Goal: Task Accomplishment & Management: Use online tool/utility

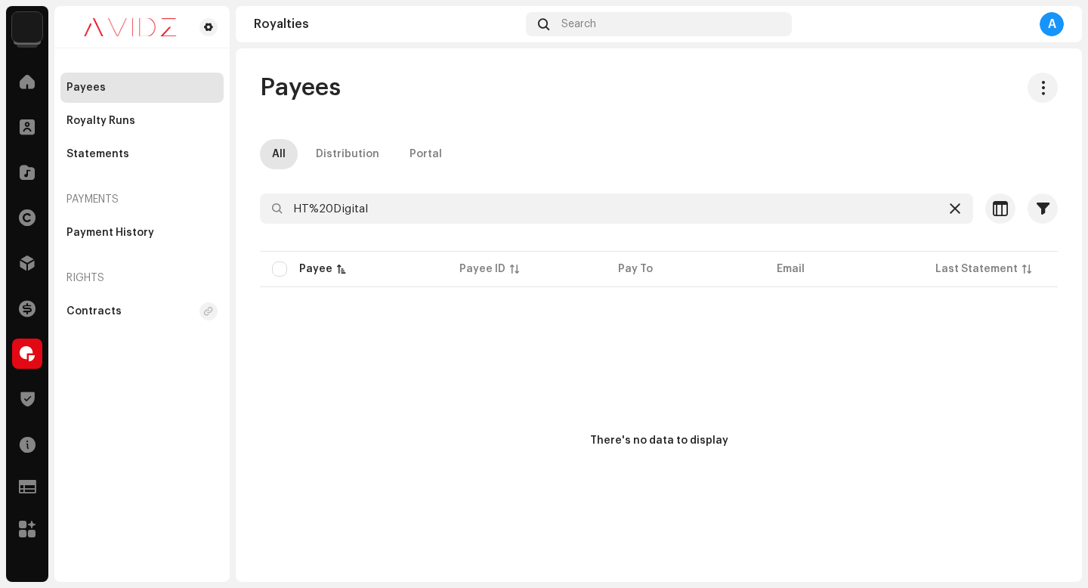
click at [949, 208] on icon at bounding box center [954, 208] width 11 height 12
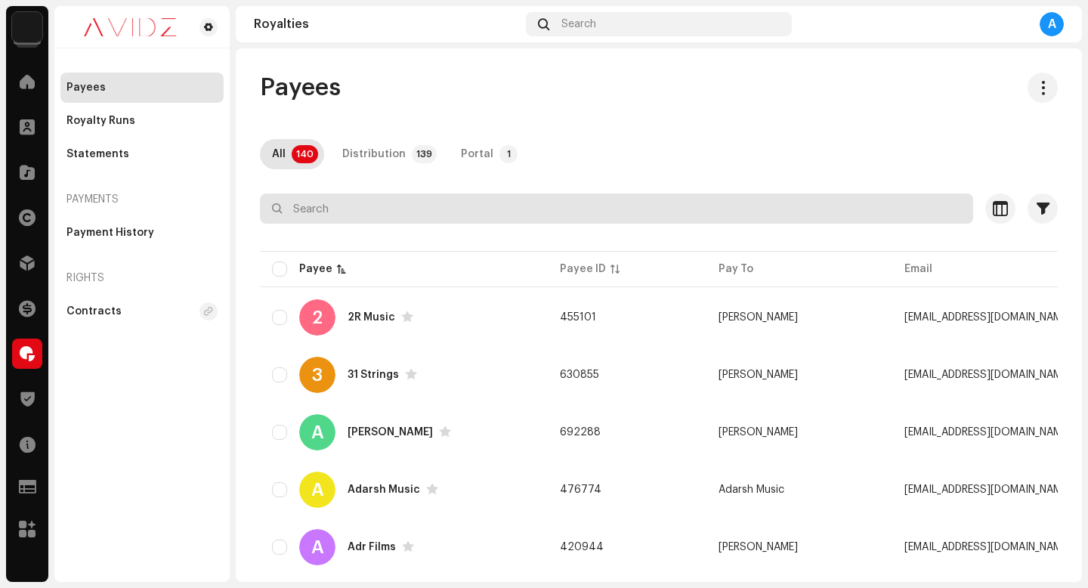
click at [798, 206] on input "text" at bounding box center [616, 208] width 713 height 30
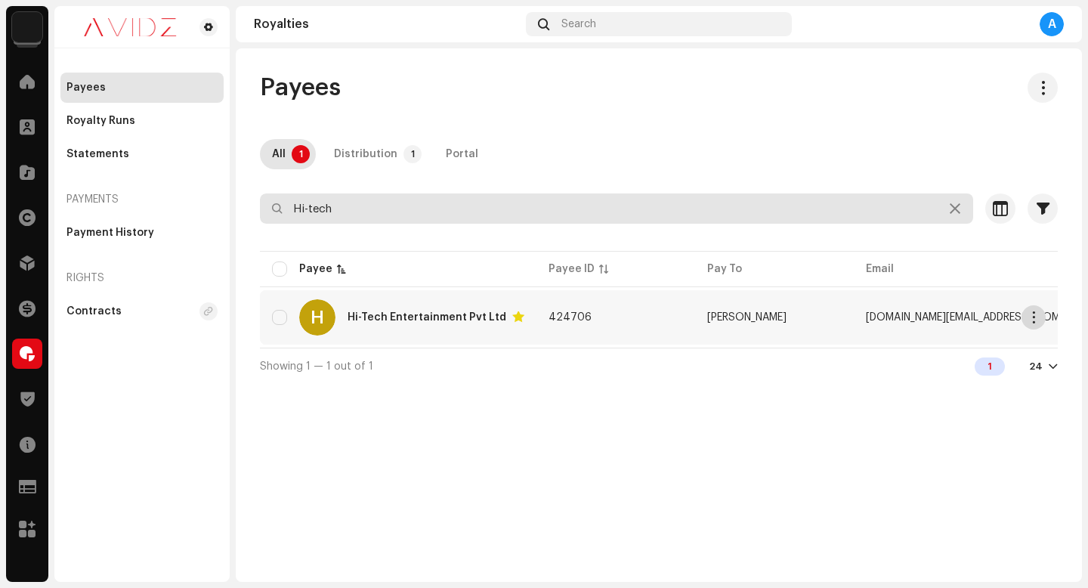
type input "Hi-tech"
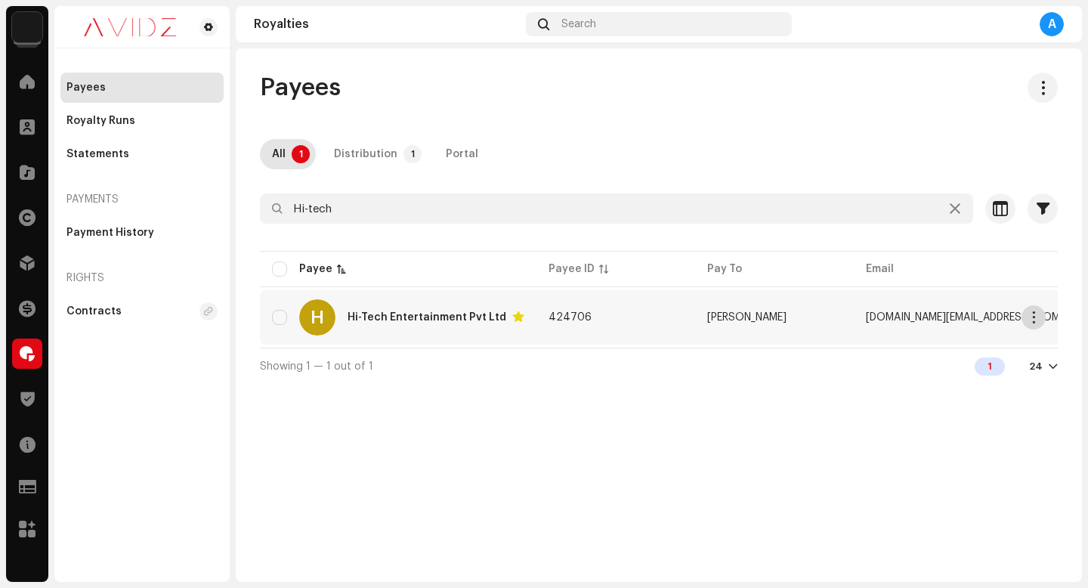
click at [1035, 318] on span "button" at bounding box center [1033, 317] width 11 height 12
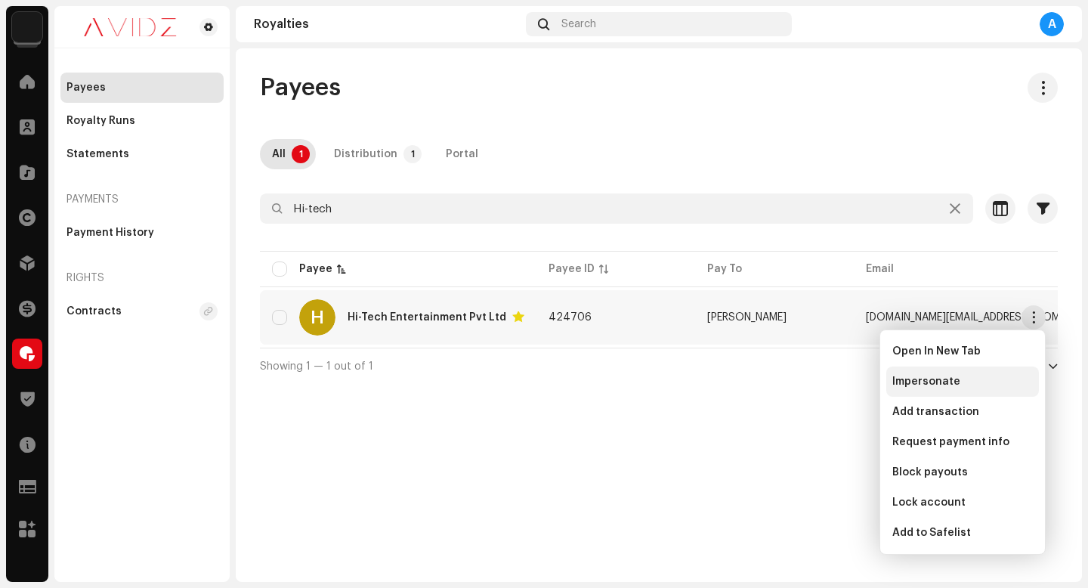
click at [983, 385] on div "Impersonate" at bounding box center [962, 381] width 140 height 12
